Goal: Task Accomplishment & Management: Manage account settings

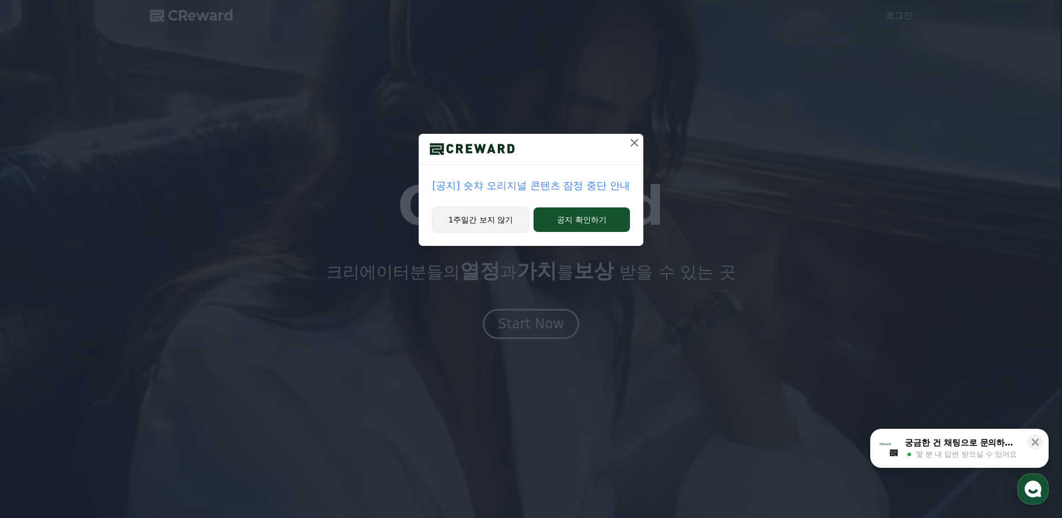
click at [491, 218] on button "1주일간 보지 않기" at bounding box center [480, 220] width 97 height 26
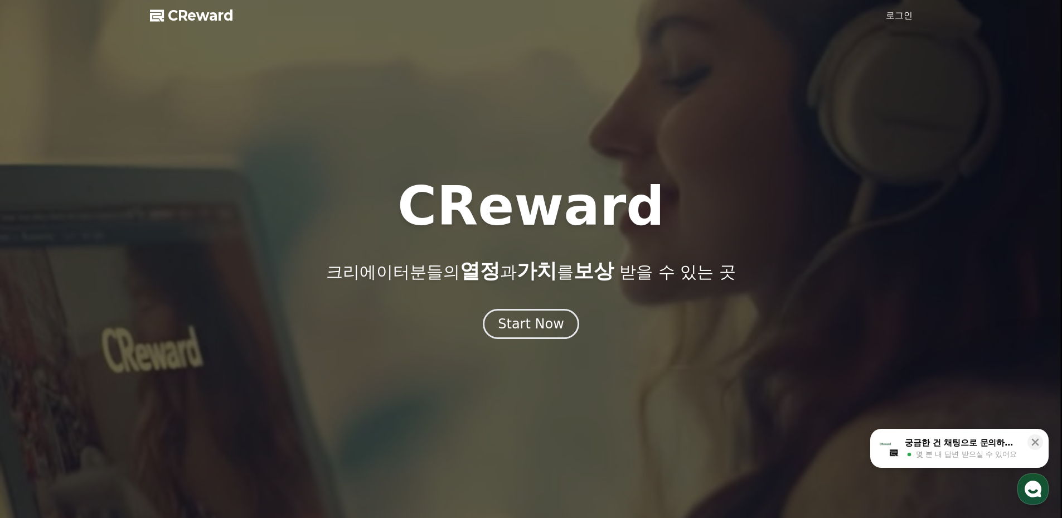
click at [896, 12] on link "로그인" at bounding box center [899, 15] width 27 height 13
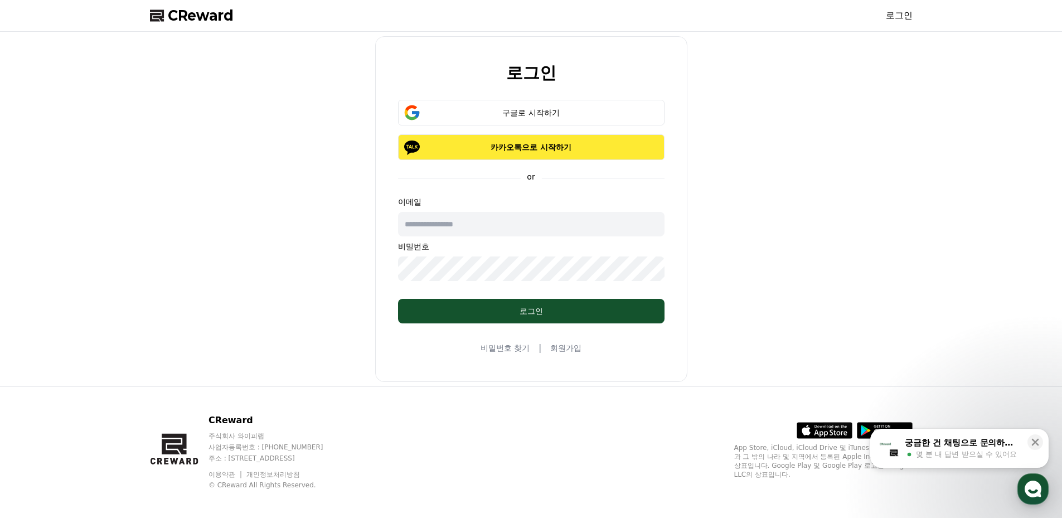
type input "**********"
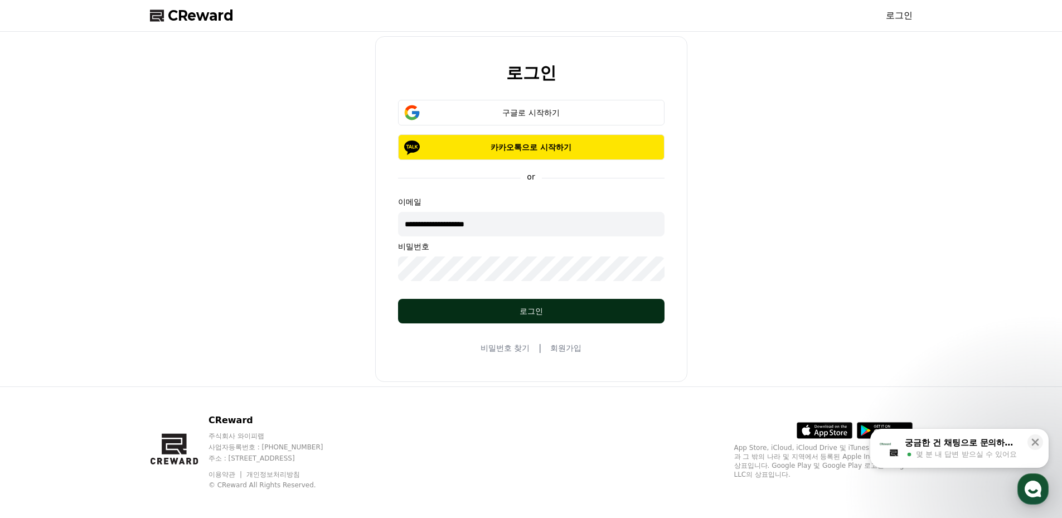
click at [535, 298] on form "**********" at bounding box center [531, 211] width 302 height 223
click at [529, 307] on div "로그인" at bounding box center [531, 310] width 222 height 11
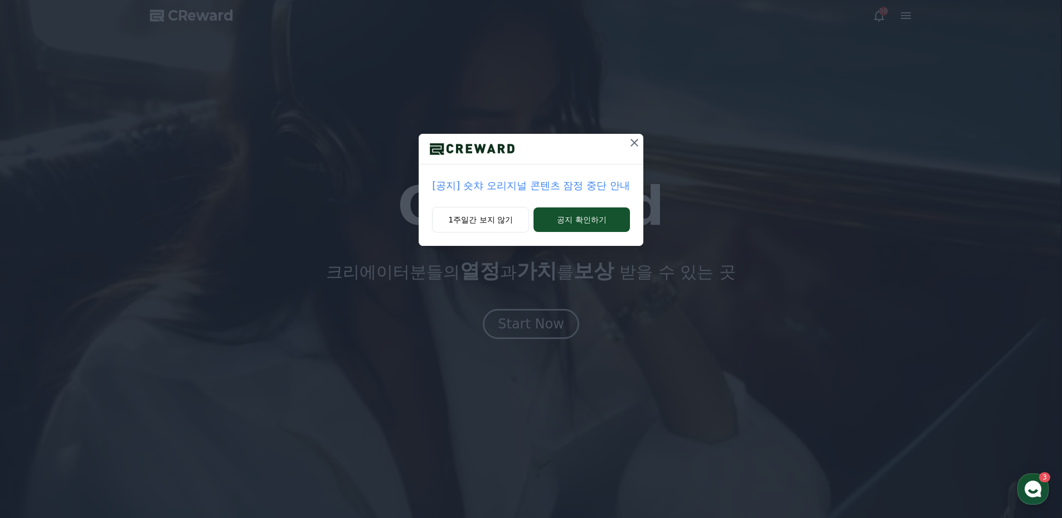
click at [629, 142] on icon at bounding box center [634, 142] width 13 height 13
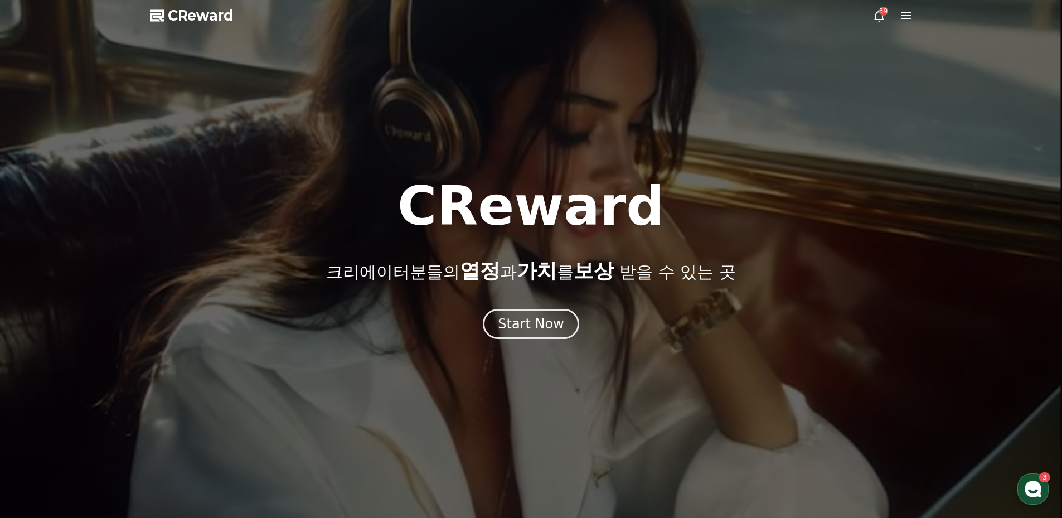
click at [906, 23] on div at bounding box center [531, 259] width 1062 height 518
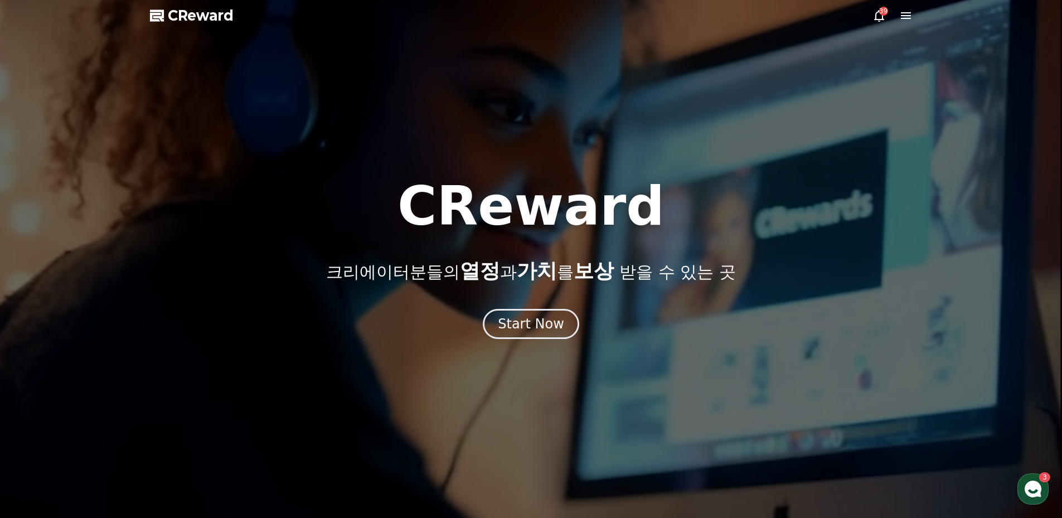
click at [906, 17] on icon at bounding box center [905, 15] width 13 height 13
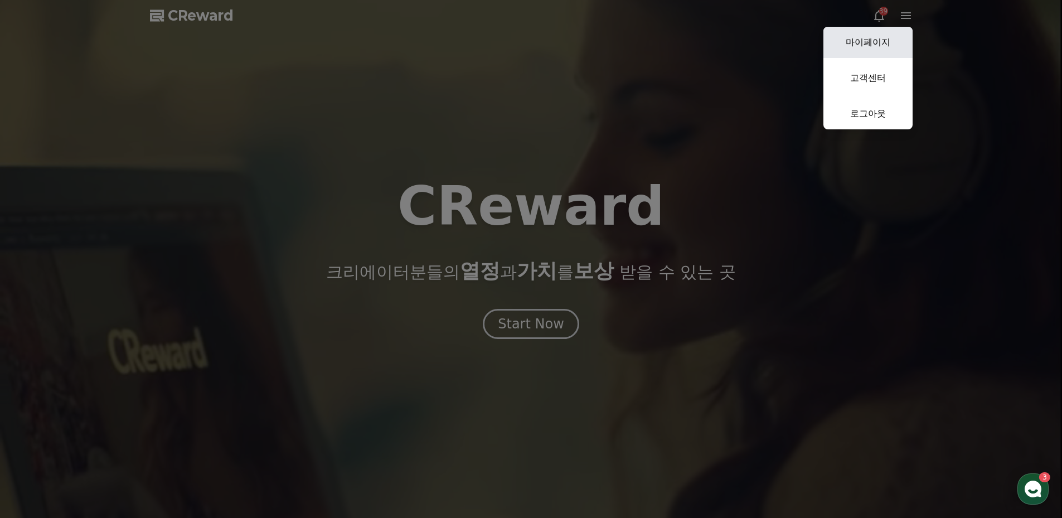
click at [874, 41] on link "마이페이지" at bounding box center [867, 42] width 89 height 31
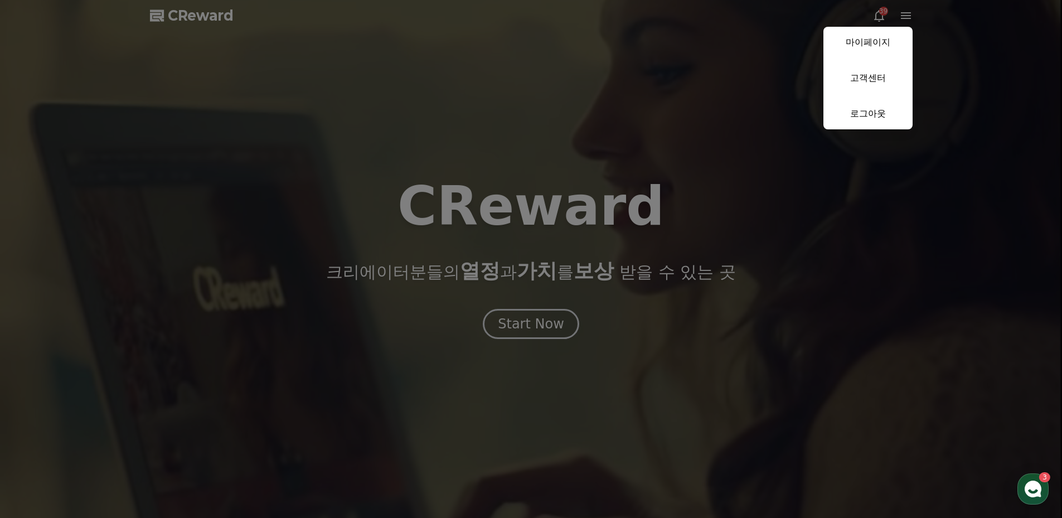
select select "**********"
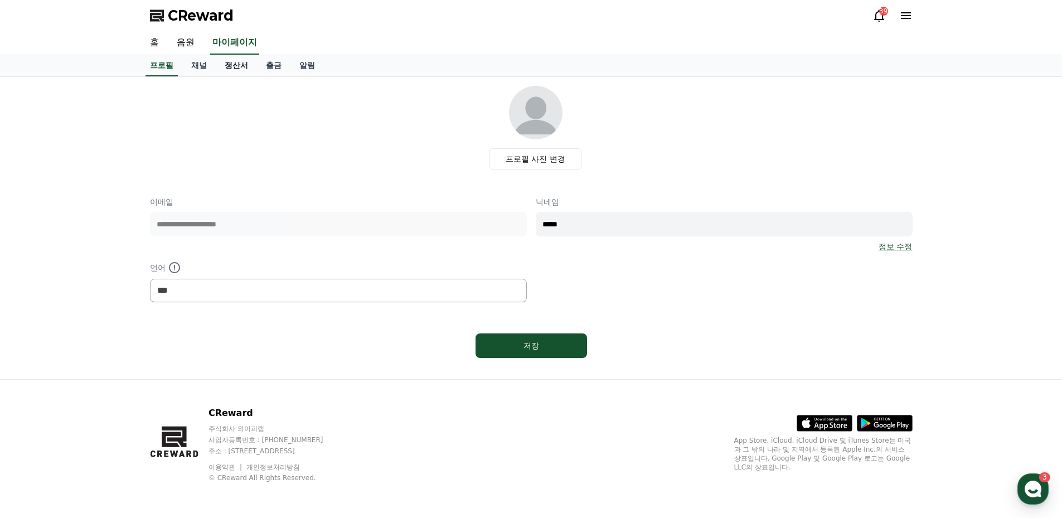
click at [222, 66] on link "정산서" at bounding box center [236, 65] width 41 height 21
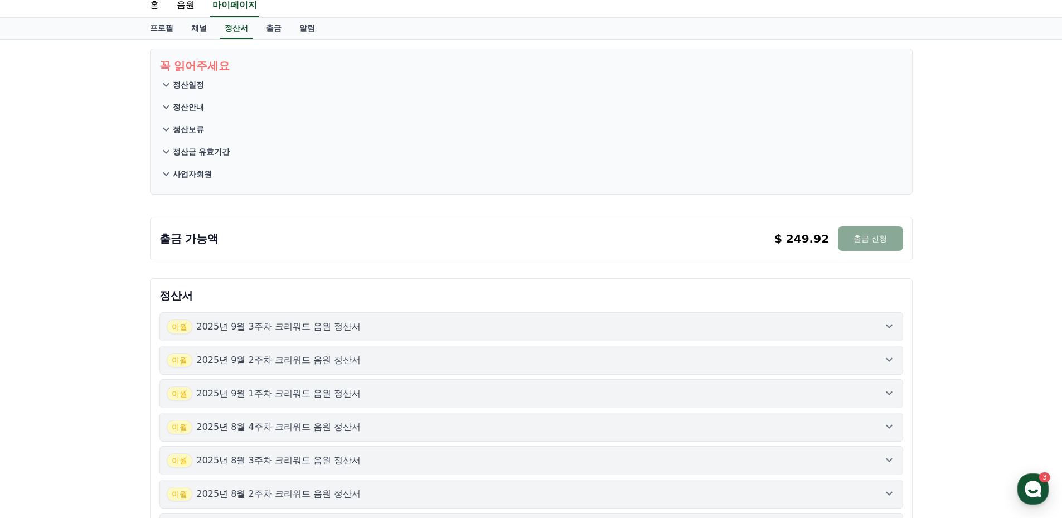
scroll to position [56, 0]
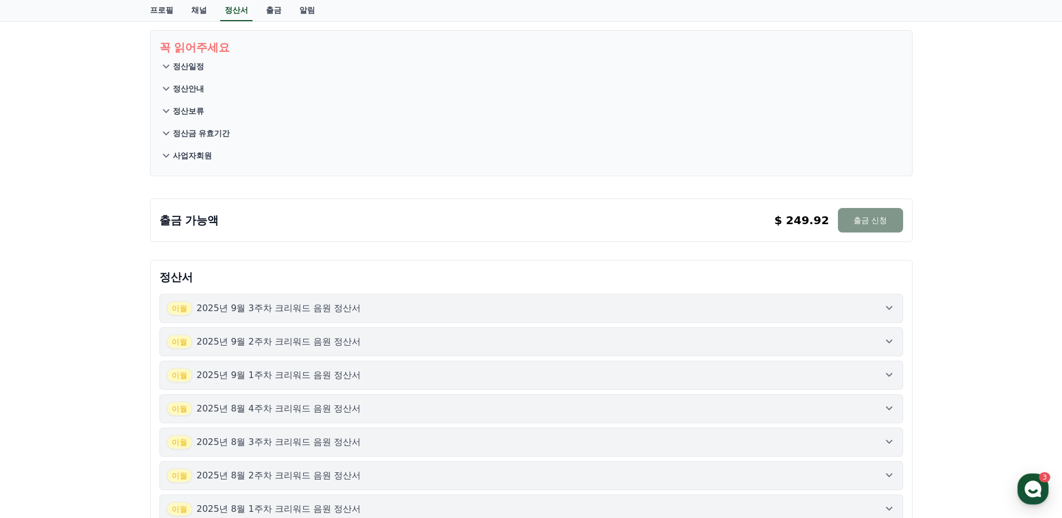
click at [871, 219] on button "출금 신청" at bounding box center [870, 220] width 65 height 25
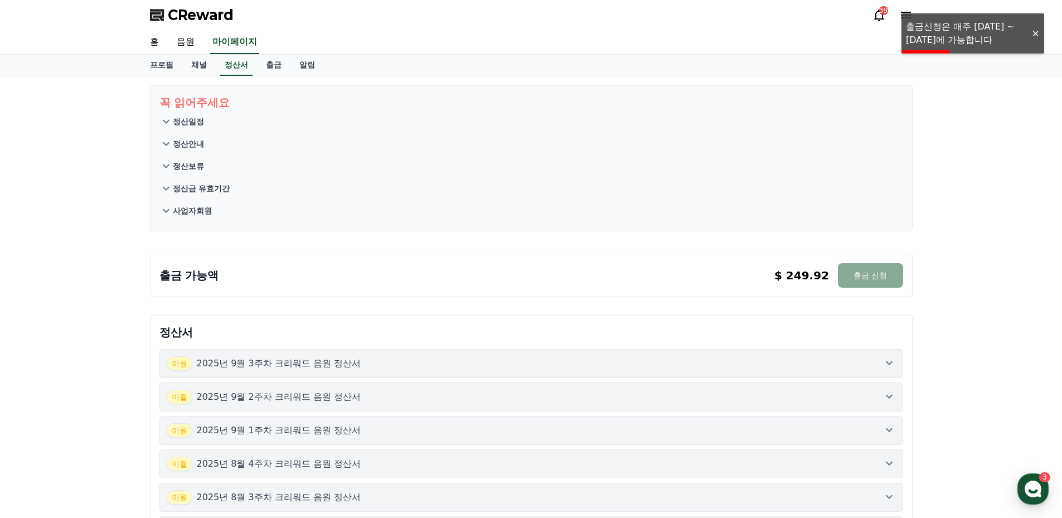
scroll to position [0, 0]
click at [279, 66] on link "출금" at bounding box center [273, 65] width 33 height 21
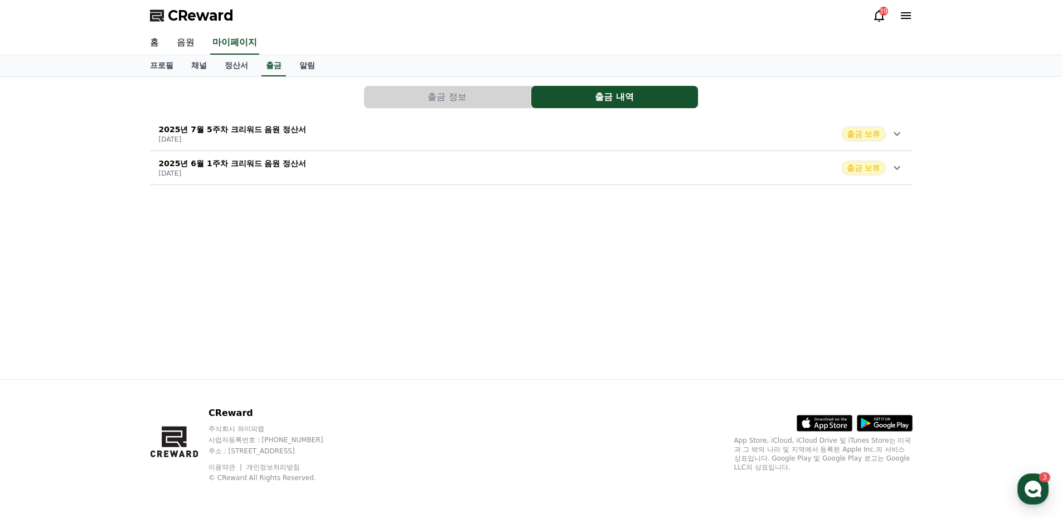
click at [898, 167] on icon at bounding box center [896, 168] width 7 height 4
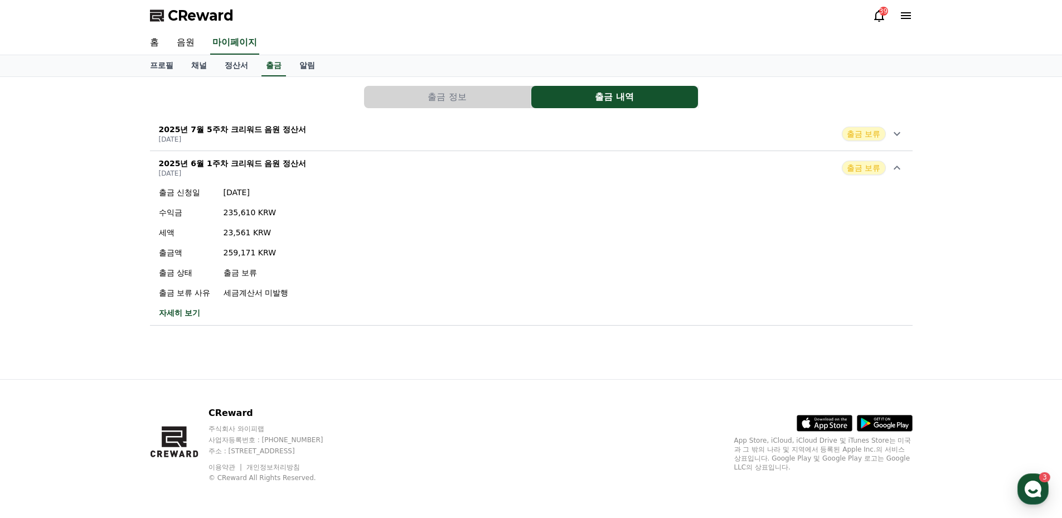
click at [897, 137] on icon at bounding box center [896, 133] width 13 height 13
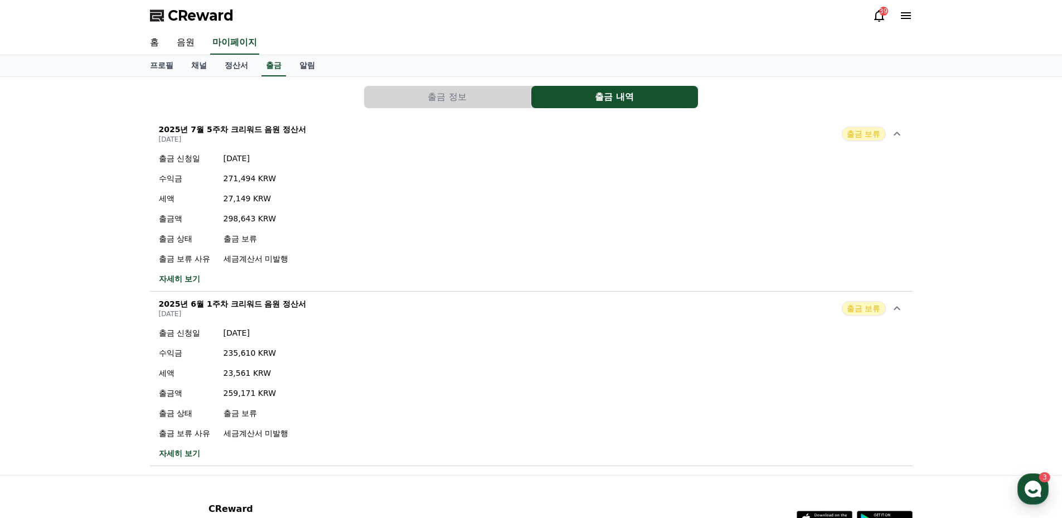
click at [190, 281] on link "자세히 보기" at bounding box center [223, 278] width 129 height 11
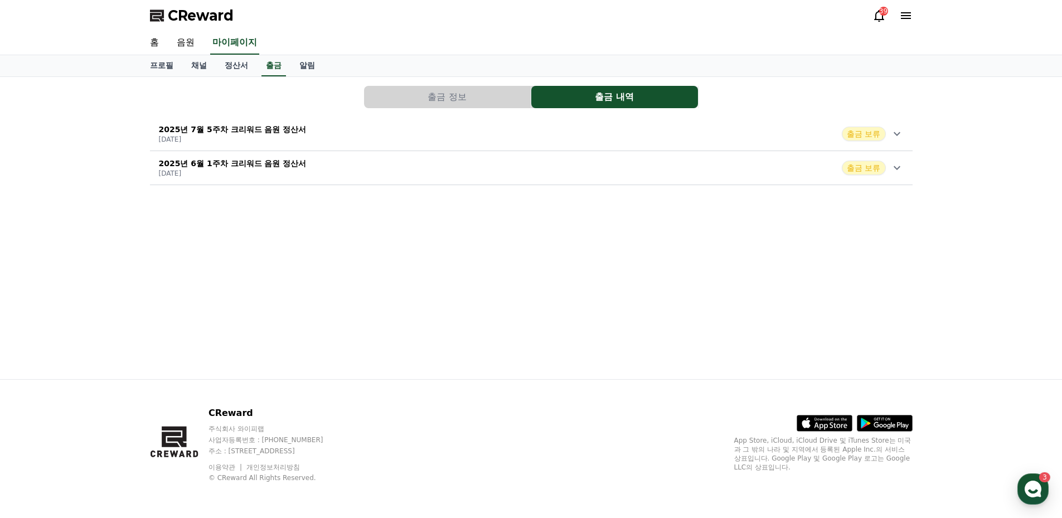
click at [898, 134] on icon at bounding box center [896, 134] width 7 height 4
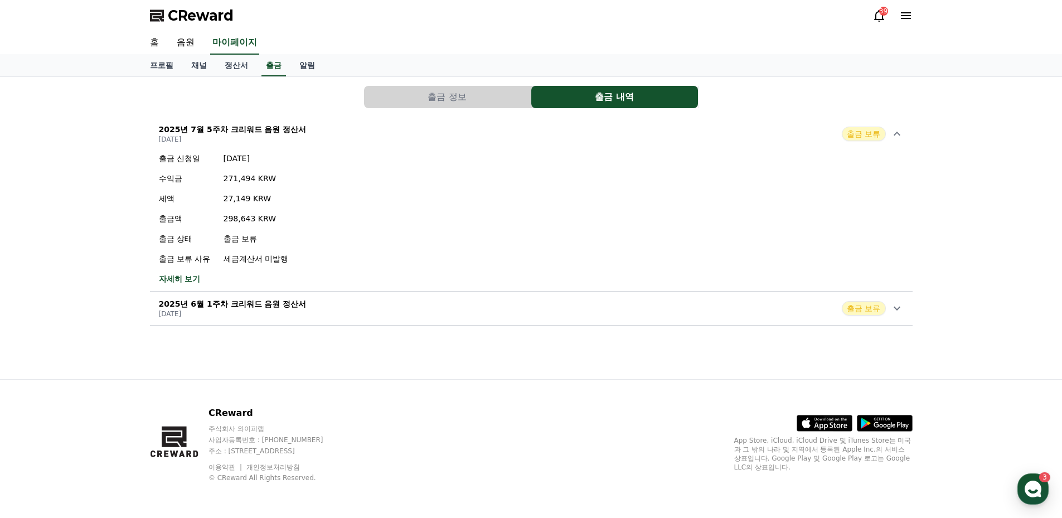
click at [362, 312] on div "2025년 6월 1주차 크리워드 음원 정산서 2025-06-11 출금 보류" at bounding box center [531, 308] width 762 height 29
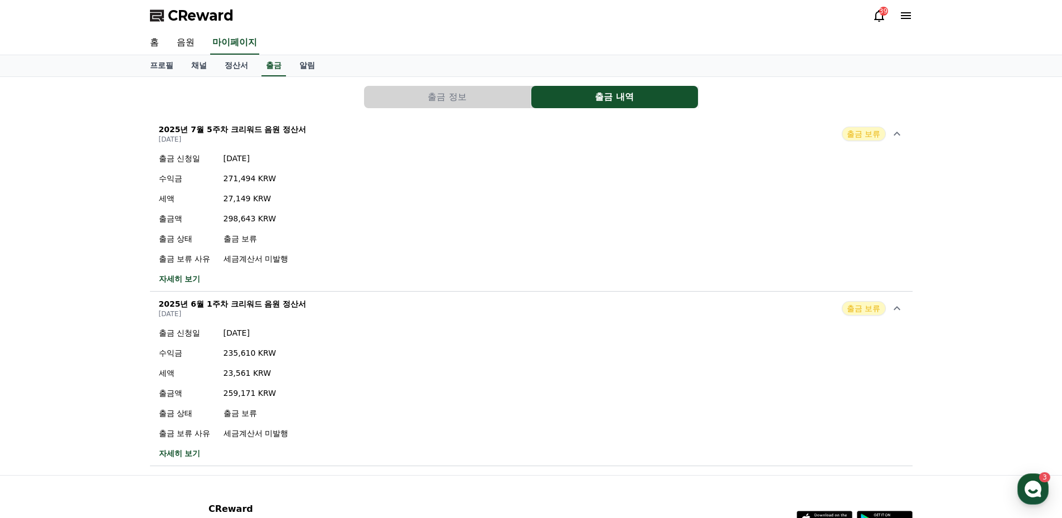
click at [188, 276] on link "자세히 보기" at bounding box center [223, 278] width 129 height 11
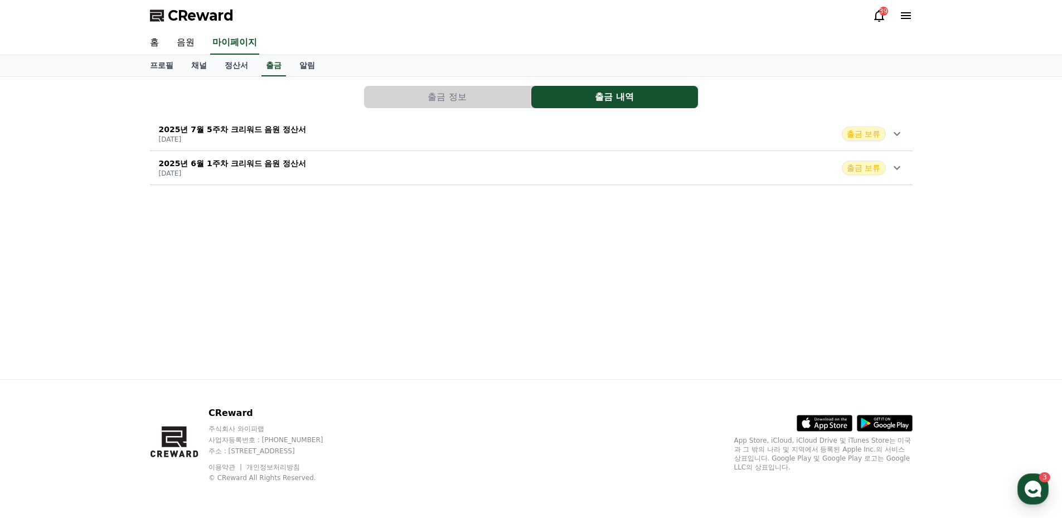
click at [671, 194] on div "출금 정보 출금 내역 2025년 7월 5주차 크리워드 음원 정산서 2025-08-11 출금 보류 2025년 6월 1주차 크리워드 음원 정산서 …" at bounding box center [531, 228] width 780 height 302
click at [682, 178] on div "2025년 6월 1주차 크리워드 음원 정산서 2025-06-11 출금 보류" at bounding box center [531, 167] width 762 height 29
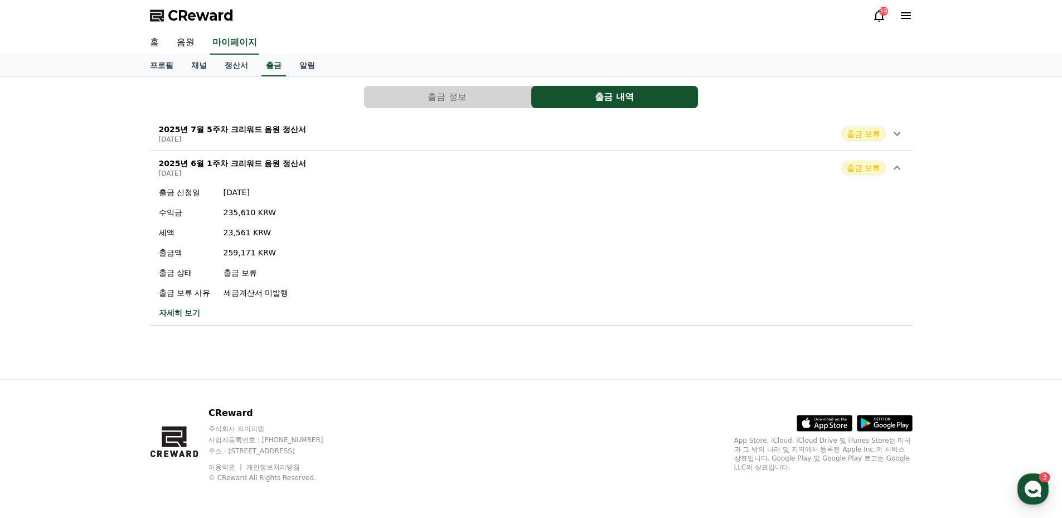
click at [188, 309] on link "자세히 보기" at bounding box center [223, 312] width 129 height 11
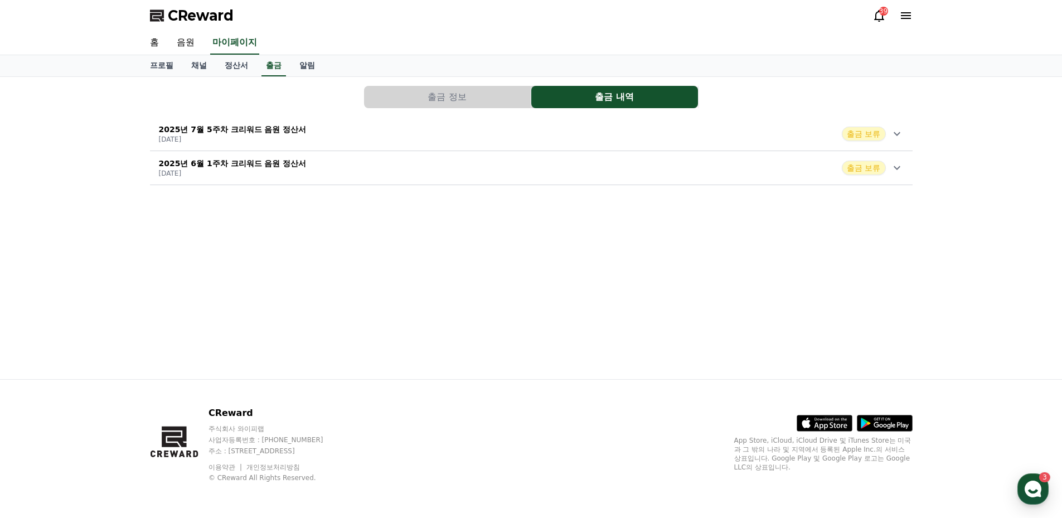
click at [235, 137] on p "2025-08-11" at bounding box center [233, 139] width 148 height 9
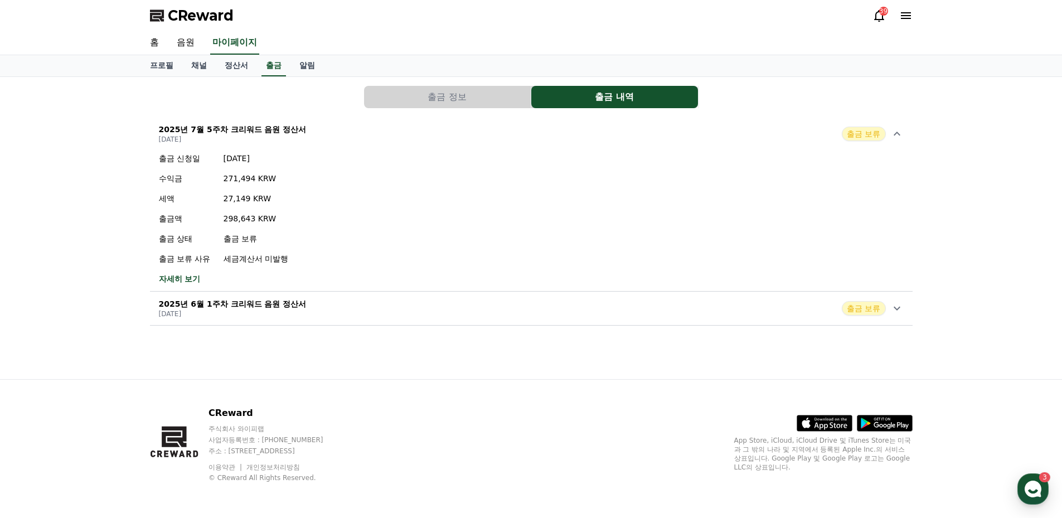
click at [180, 279] on link "자세히 보기" at bounding box center [223, 278] width 129 height 11
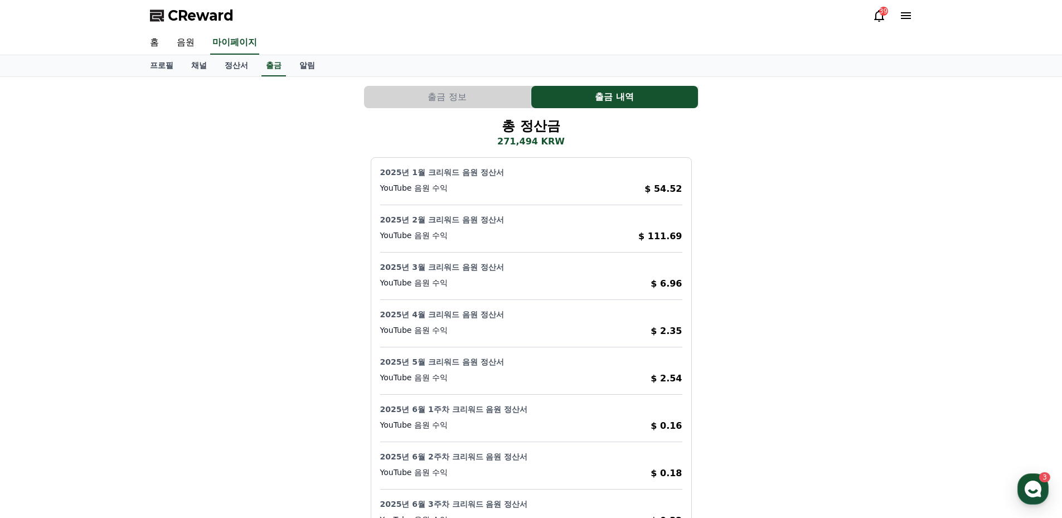
click at [754, 268] on div "총 정산금 271,494 KRW 2025년 1월 크리워드 음원 정산서 YouTube 음원 수익 $ 54.52 2025년 2월 크리워드 음원 정…" at bounding box center [531, 526] width 762 height 818
drag, startPoint x: 735, startPoint y: 268, endPoint x: 692, endPoint y: 256, distance: 45.0
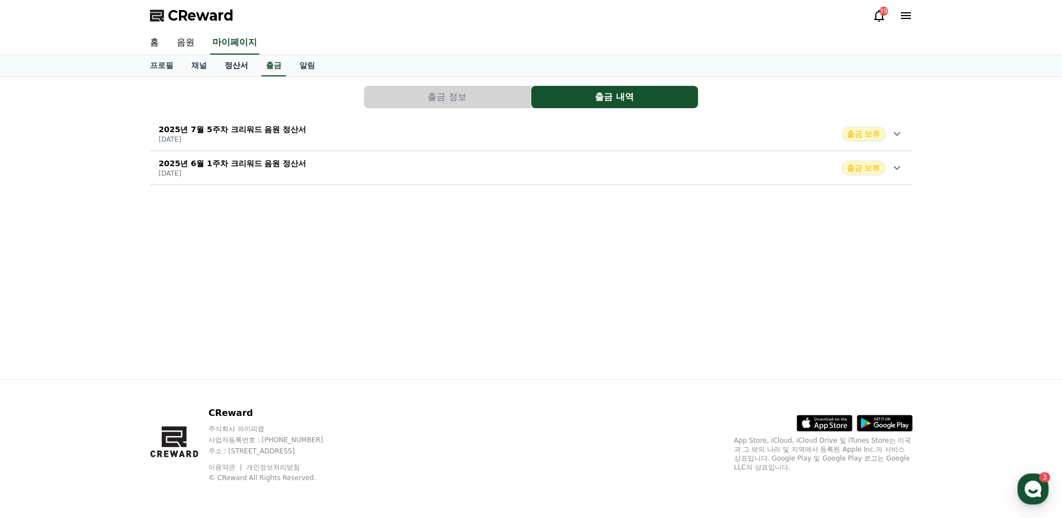
click at [239, 71] on link "정산서" at bounding box center [236, 65] width 41 height 21
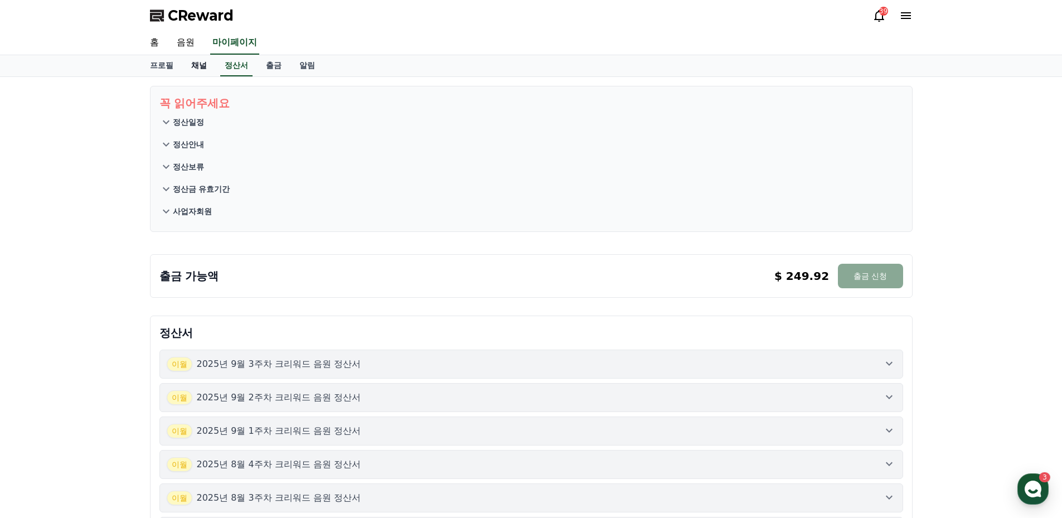
click at [202, 69] on link "채널" at bounding box center [198, 65] width 33 height 21
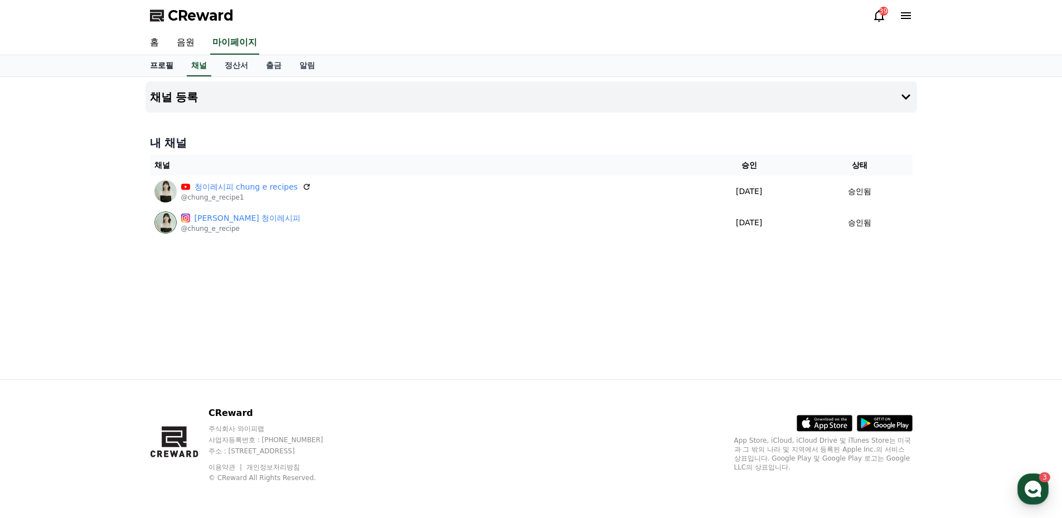
click at [154, 66] on link "프로필" at bounding box center [161, 65] width 41 height 21
select select "**********"
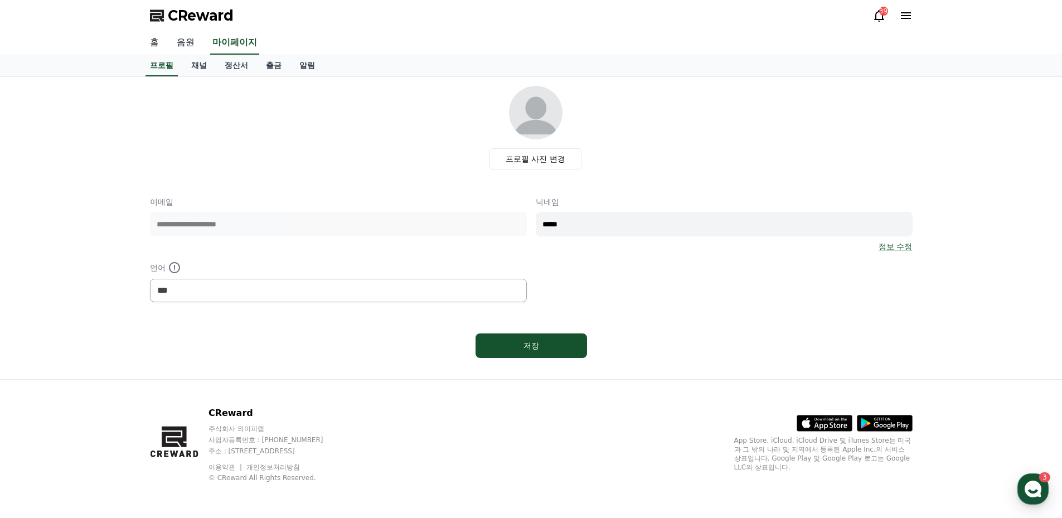
click at [194, 41] on link "음원" at bounding box center [186, 42] width 36 height 23
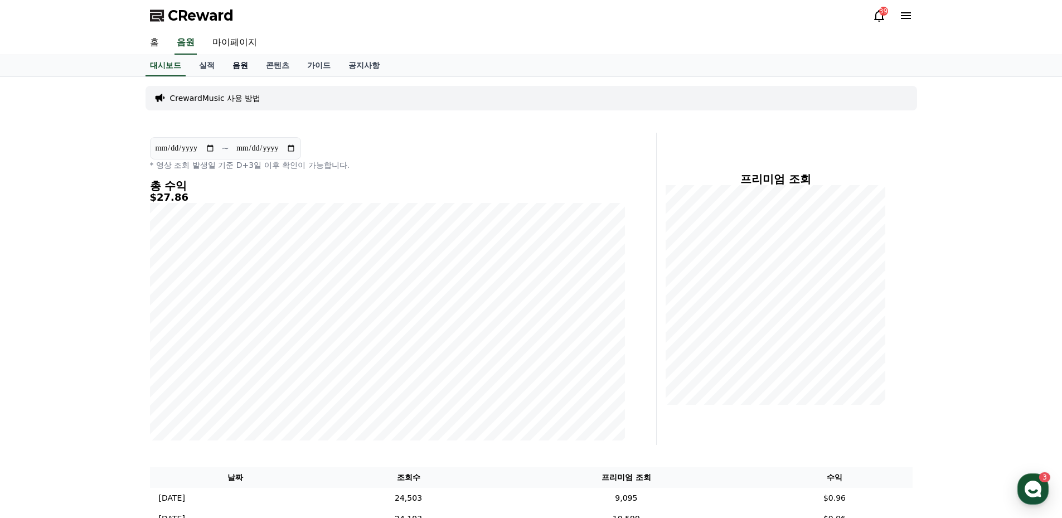
click at [242, 68] on link "음원" at bounding box center [239, 65] width 33 height 21
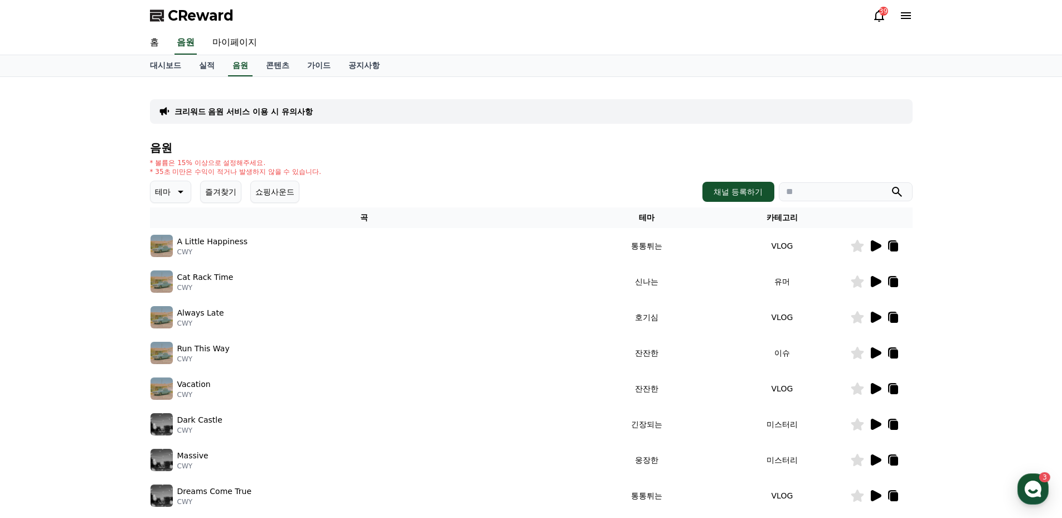
click at [829, 197] on input "search" at bounding box center [846, 191] width 134 height 19
type input "***"
click at [890, 185] on button "submit" at bounding box center [896, 191] width 13 height 13
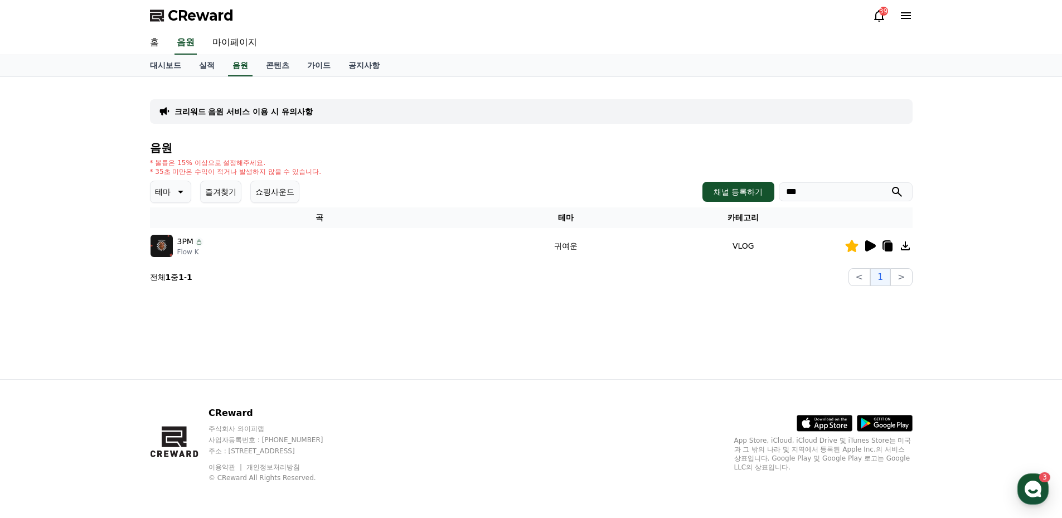
click at [903, 247] on icon at bounding box center [904, 245] width 13 height 13
